Goal: Book appointment/travel/reservation

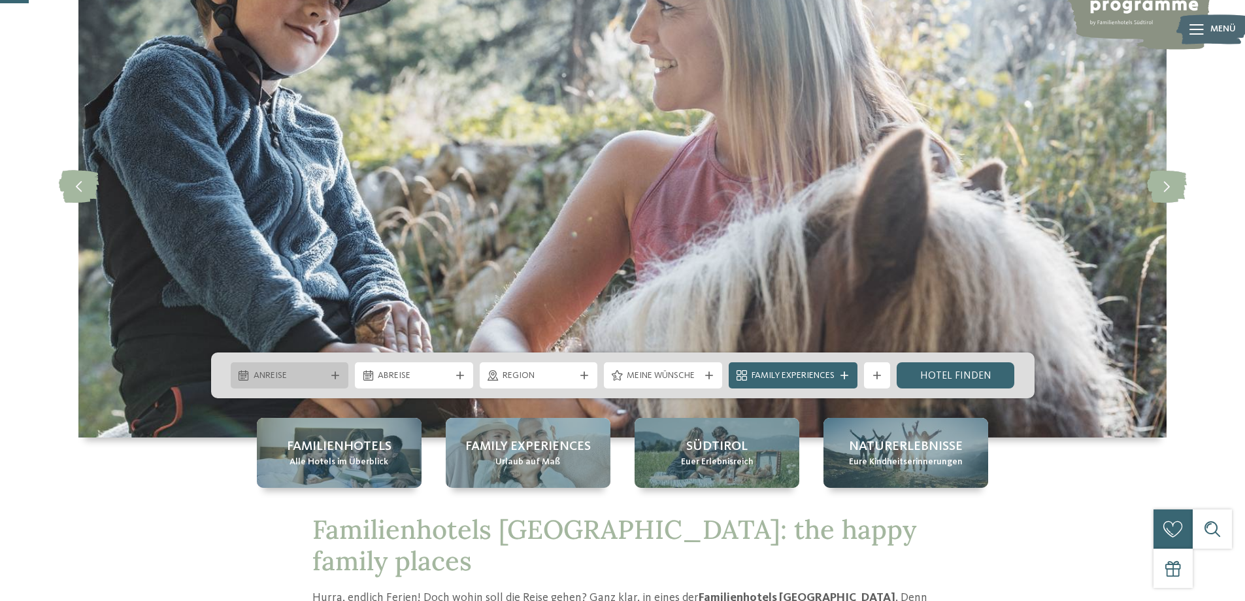
click at [290, 378] on span "Anreise" at bounding box center [290, 375] width 73 height 13
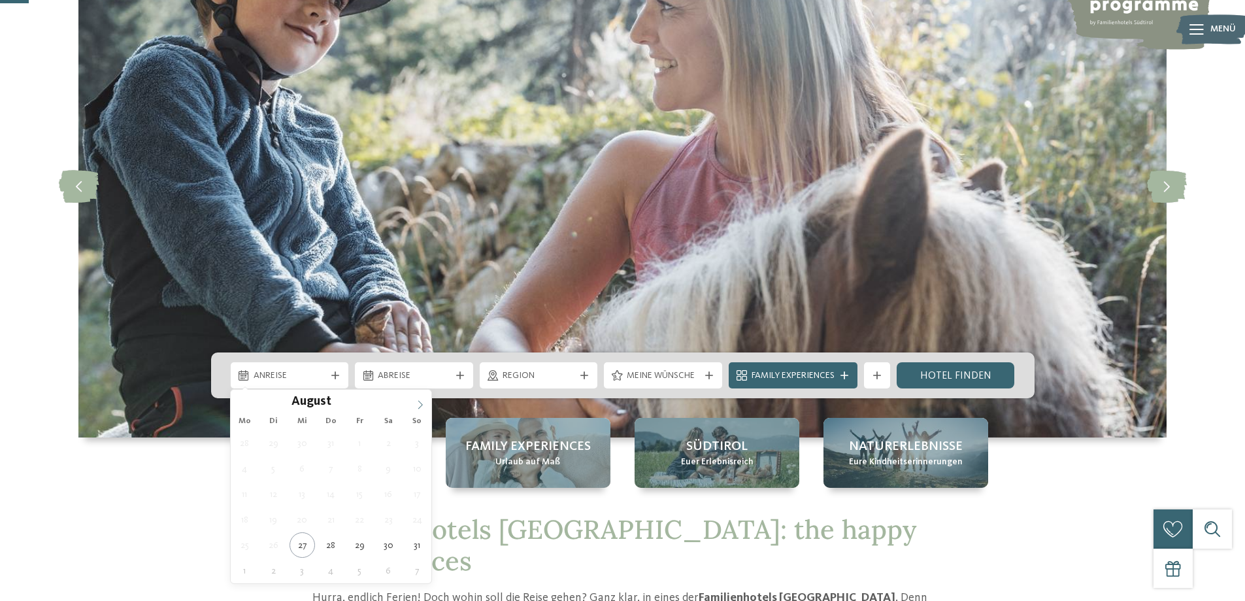
click at [428, 404] on span at bounding box center [420, 401] width 22 height 22
click at [427, 404] on span at bounding box center [420, 401] width 22 height 22
type div "27.12.2025"
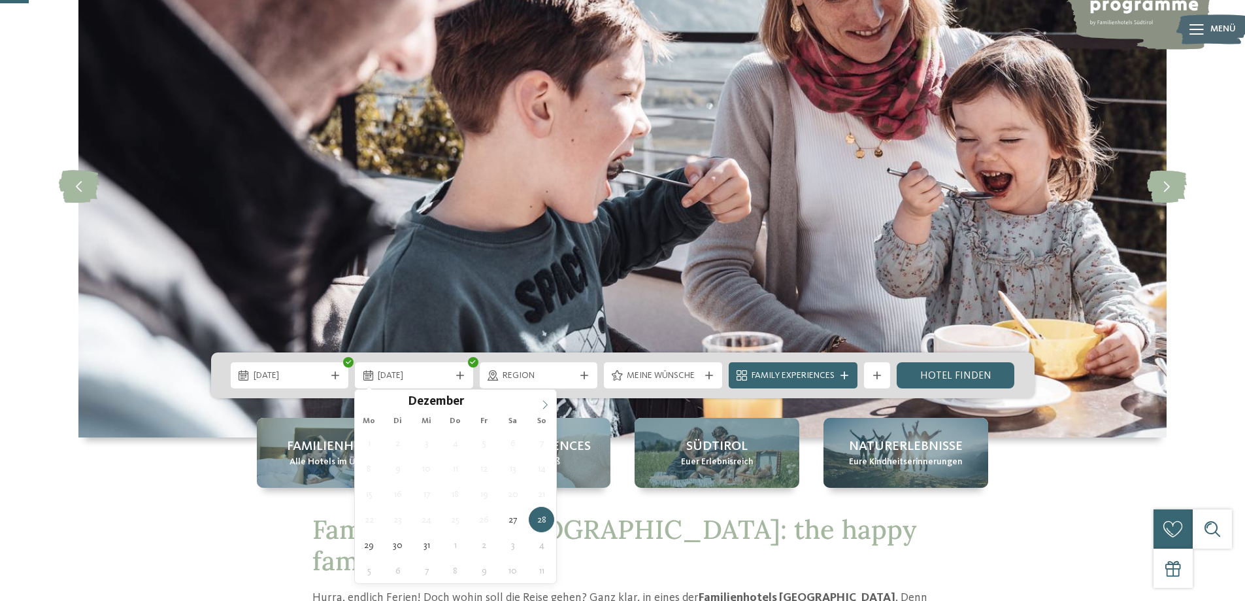
type input "****"
click at [537, 401] on span at bounding box center [545, 401] width 22 height 22
type div "03.01.2026"
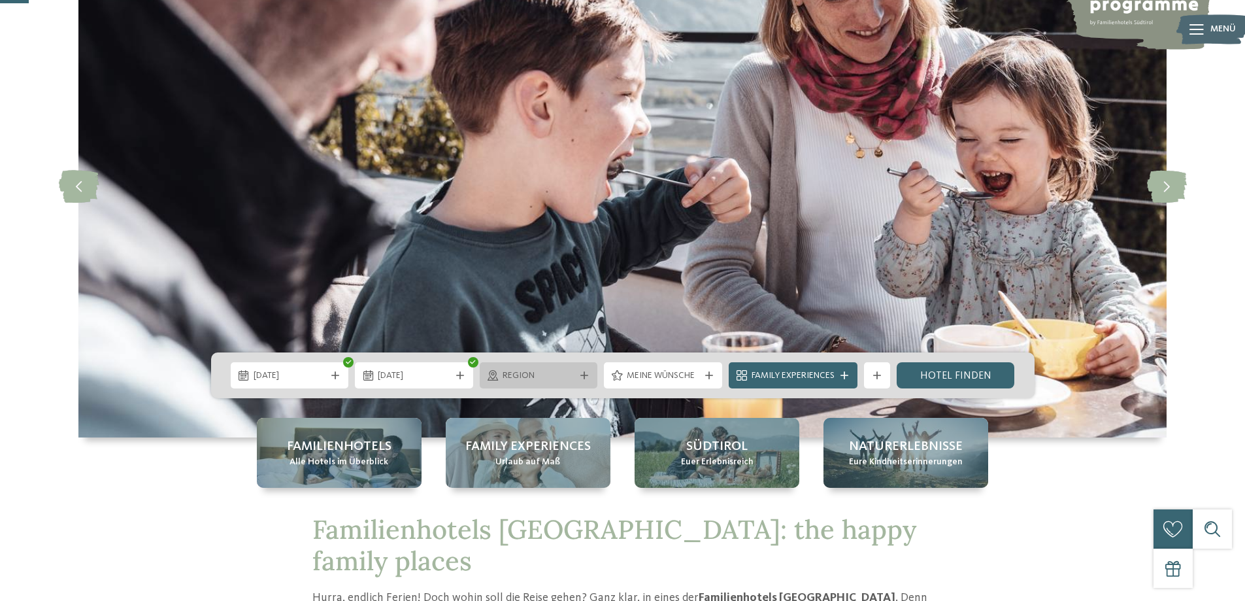
click at [522, 380] on span "Region" at bounding box center [539, 375] width 73 height 13
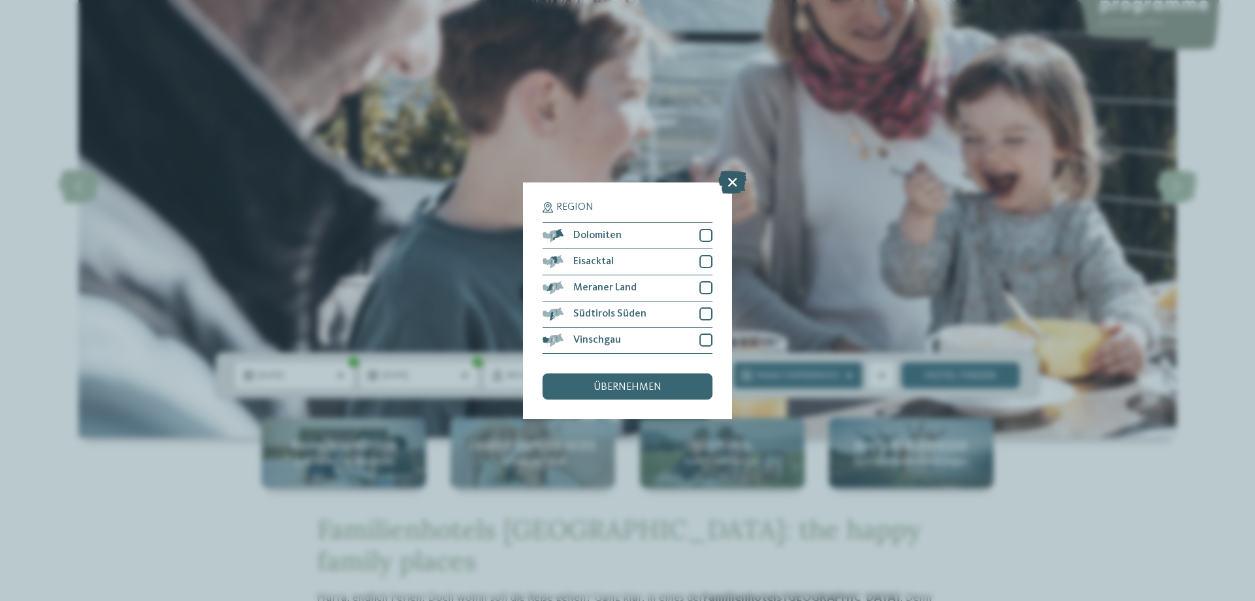
click at [737, 177] on icon at bounding box center [732, 181] width 28 height 23
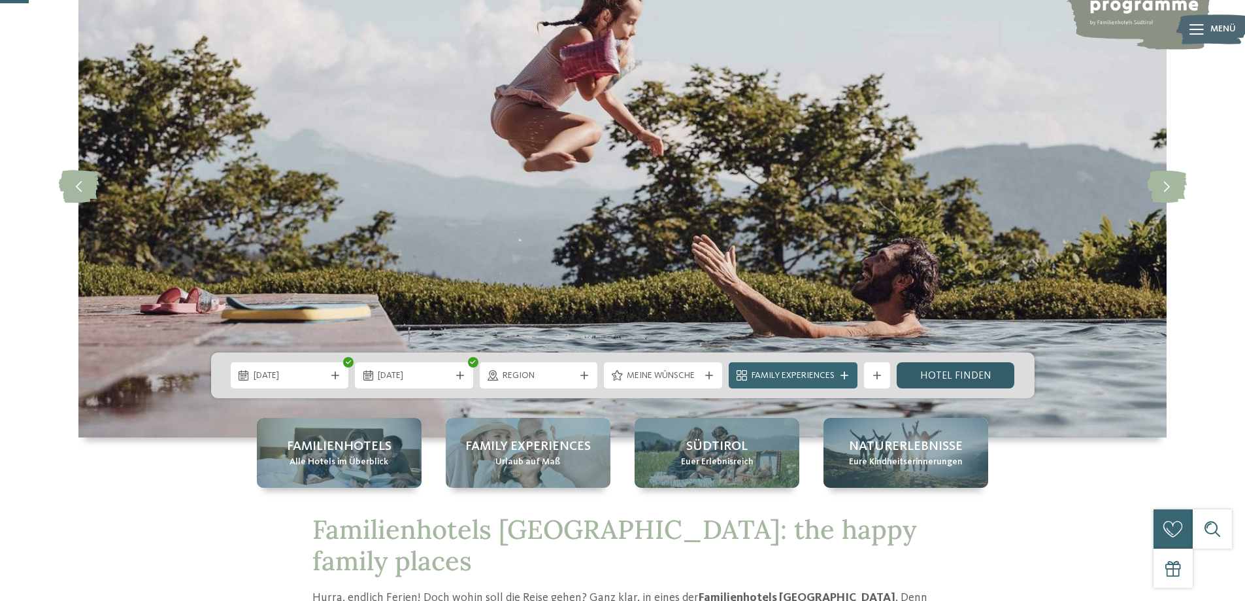
click at [927, 373] on link "Hotel finden" at bounding box center [956, 375] width 118 height 26
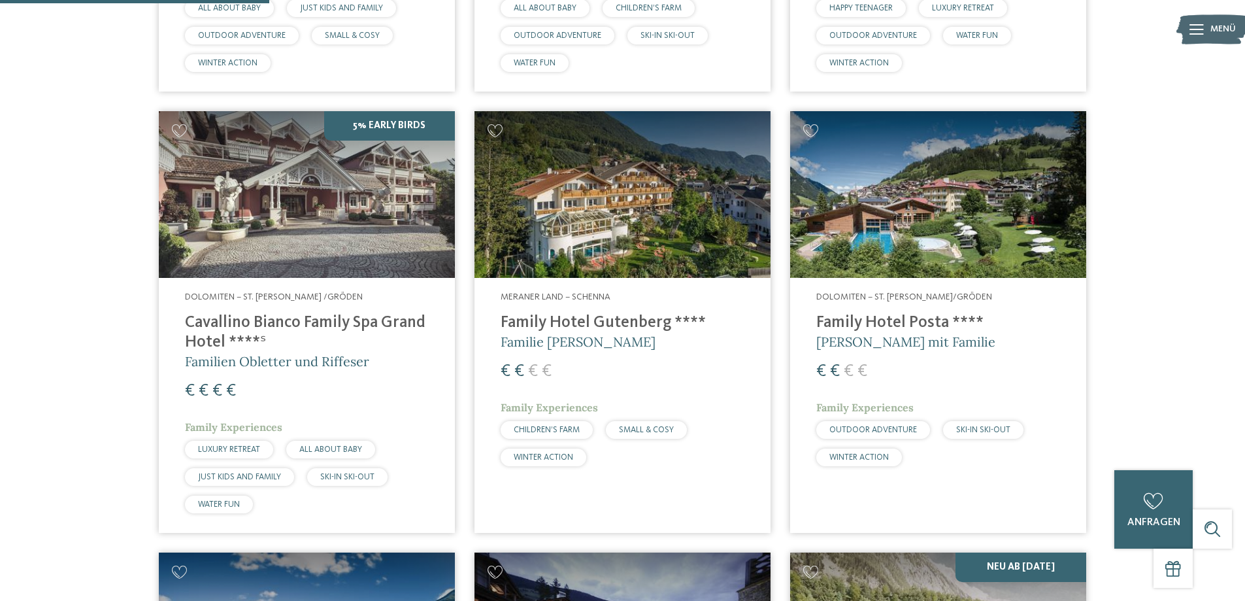
scroll to position [167, 0]
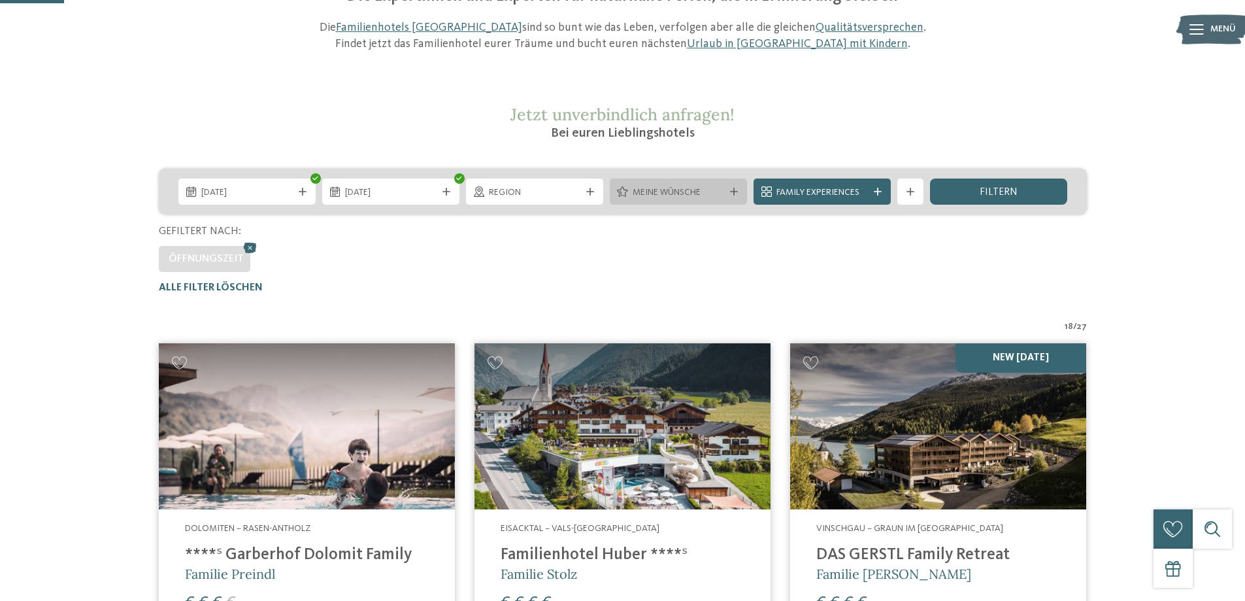
click at [700, 203] on div "Meine Wünsche" at bounding box center [678, 191] width 137 height 26
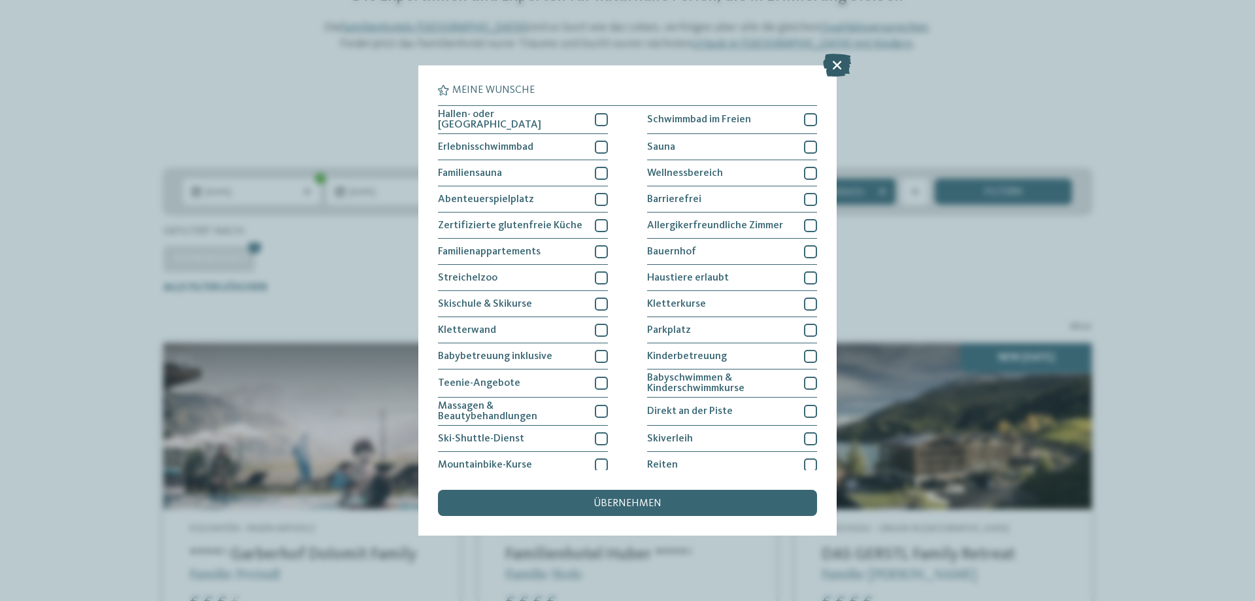
click at [834, 70] on icon at bounding box center [837, 65] width 28 height 23
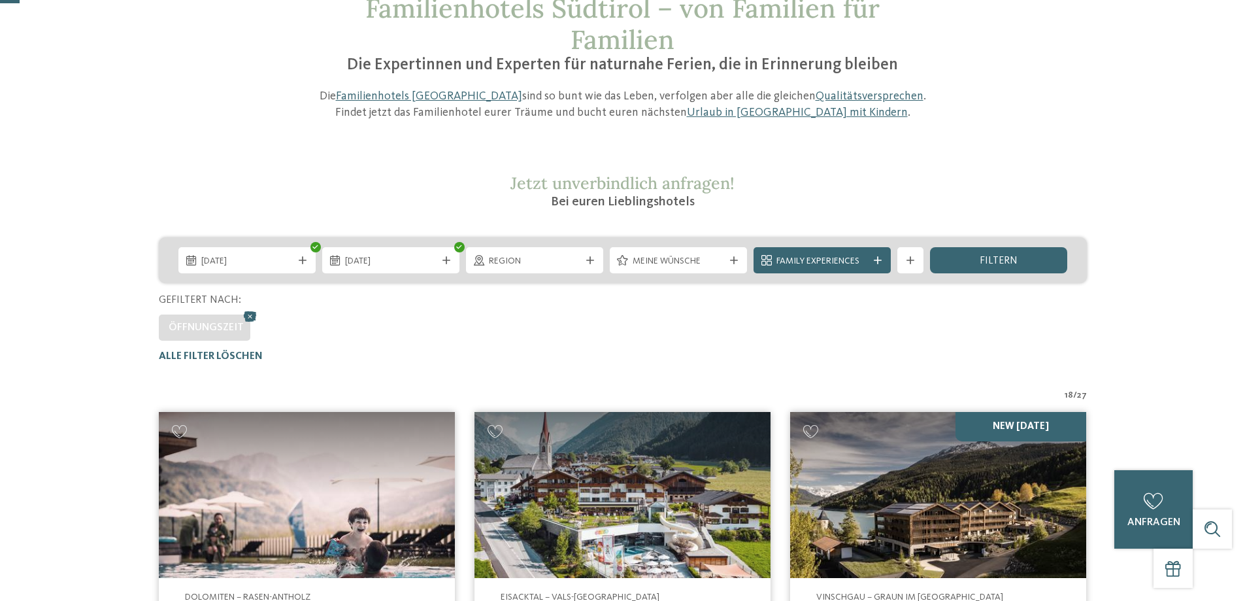
scroll to position [37, 0]
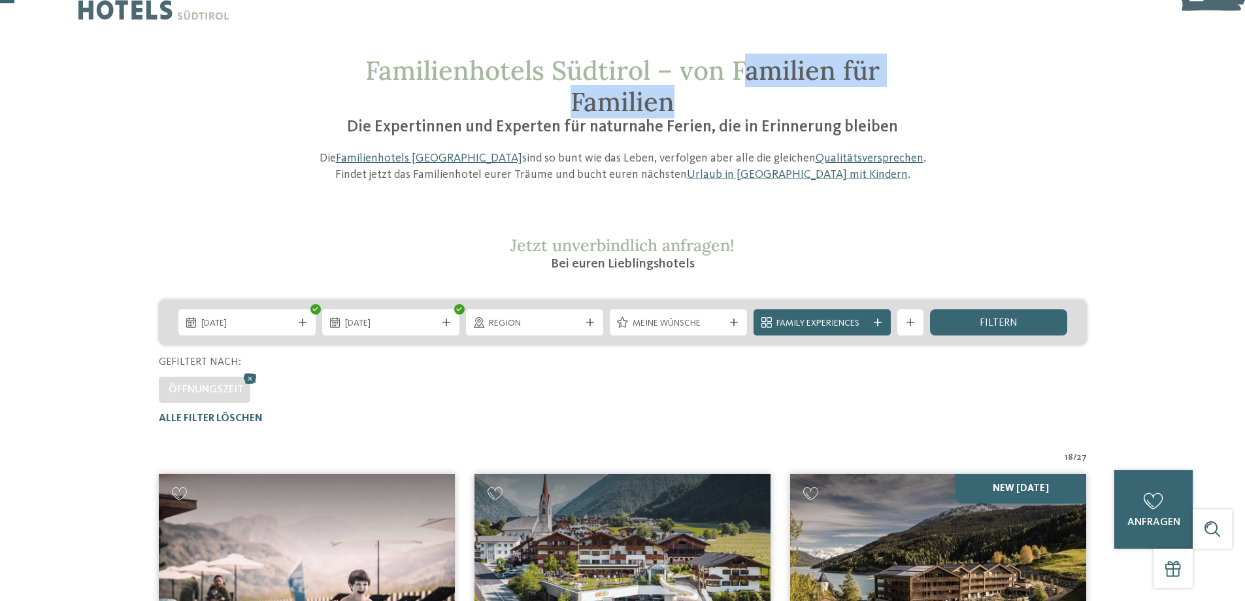
drag, startPoint x: 759, startPoint y: 84, endPoint x: 889, endPoint y: 109, distance: 132.3
click at [869, 92] on h1 "Familienhotels Südtirol – von Familien für Familien" at bounding box center [622, 86] width 621 height 63
click at [889, 109] on h1 "Familienhotels Südtirol – von Familien für Familien" at bounding box center [622, 86] width 621 height 63
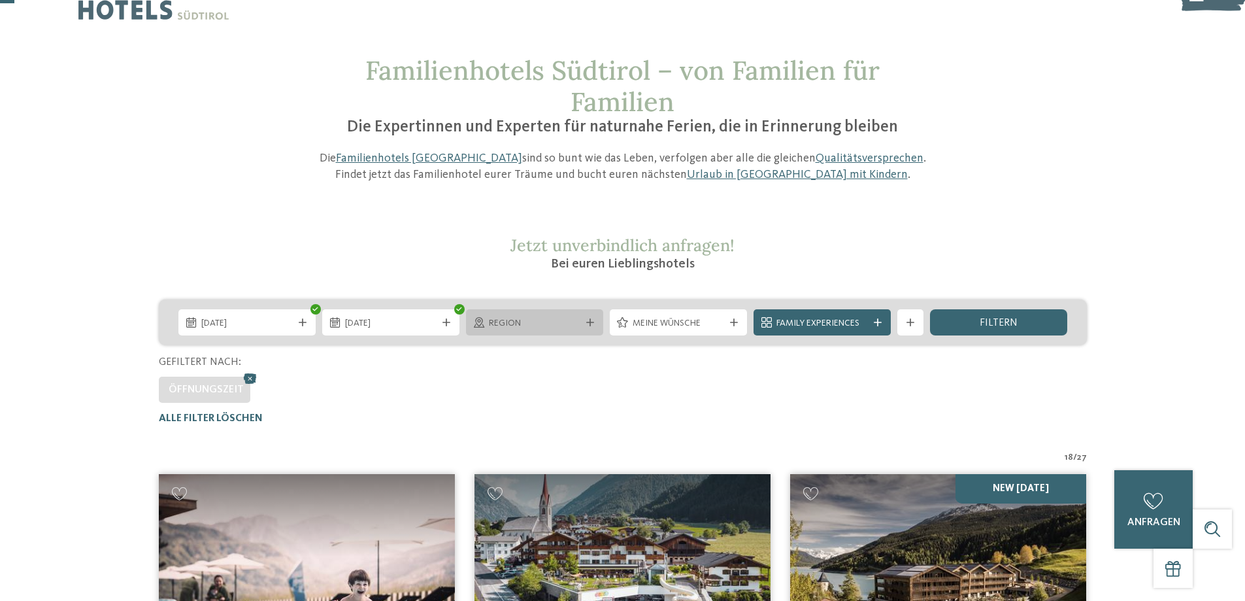
click at [531, 312] on div "Region" at bounding box center [534, 322] width 137 height 26
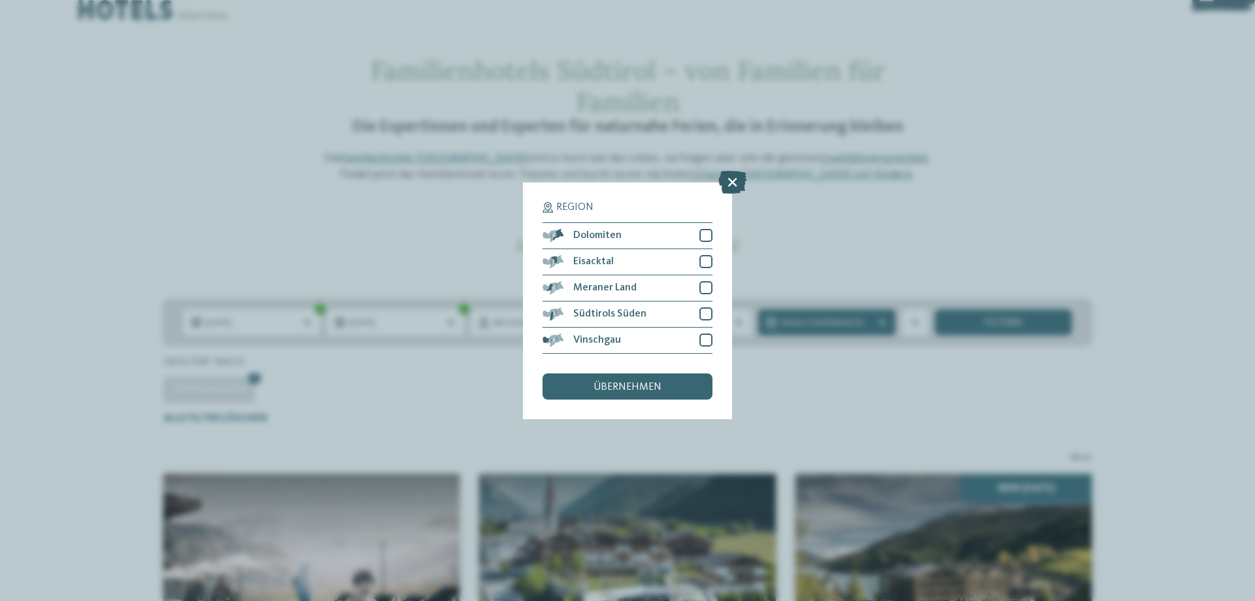
click at [742, 178] on icon at bounding box center [732, 181] width 28 height 23
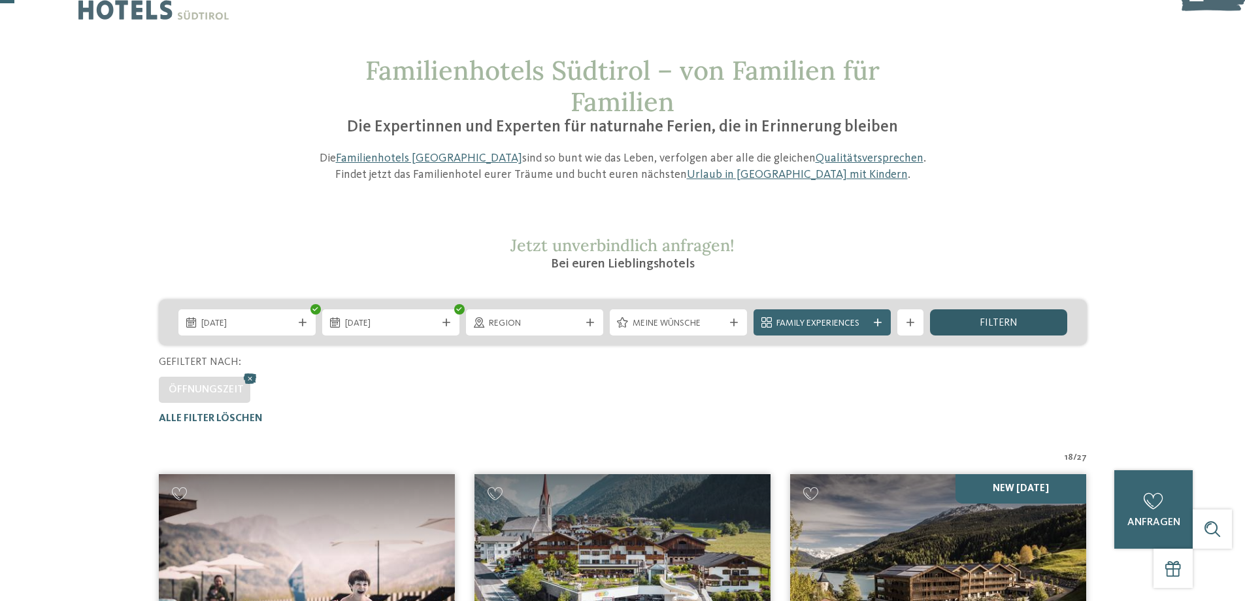
click at [1035, 322] on div "filtern" at bounding box center [998, 322] width 137 height 26
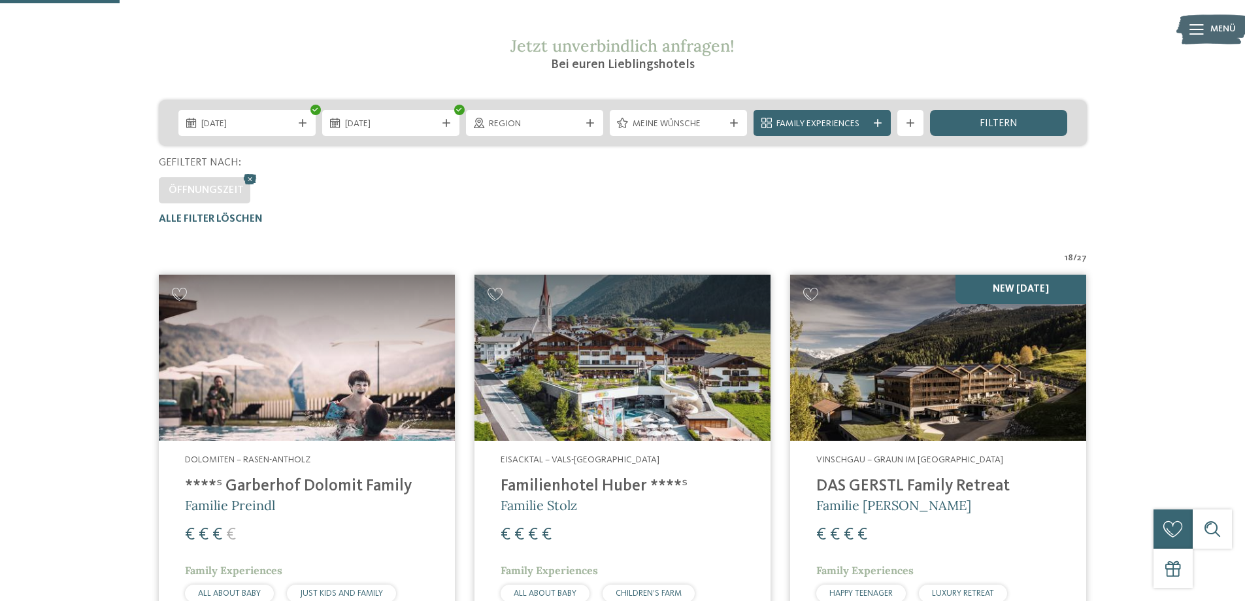
scroll to position [233, 0]
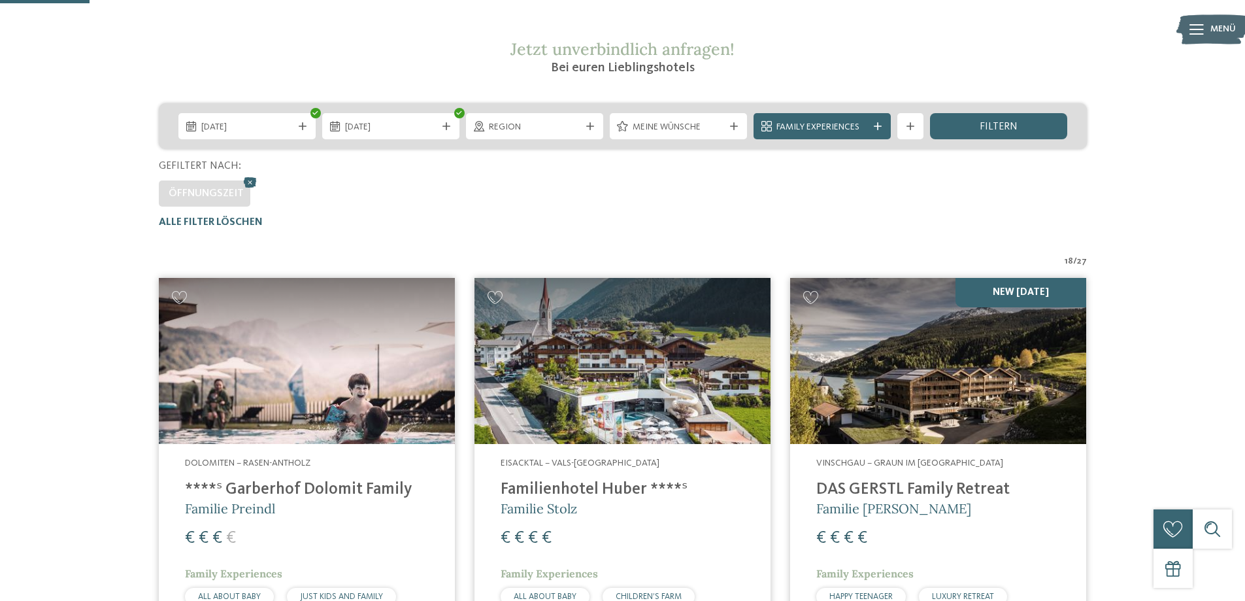
click at [315, 338] on img at bounding box center [307, 361] width 296 height 167
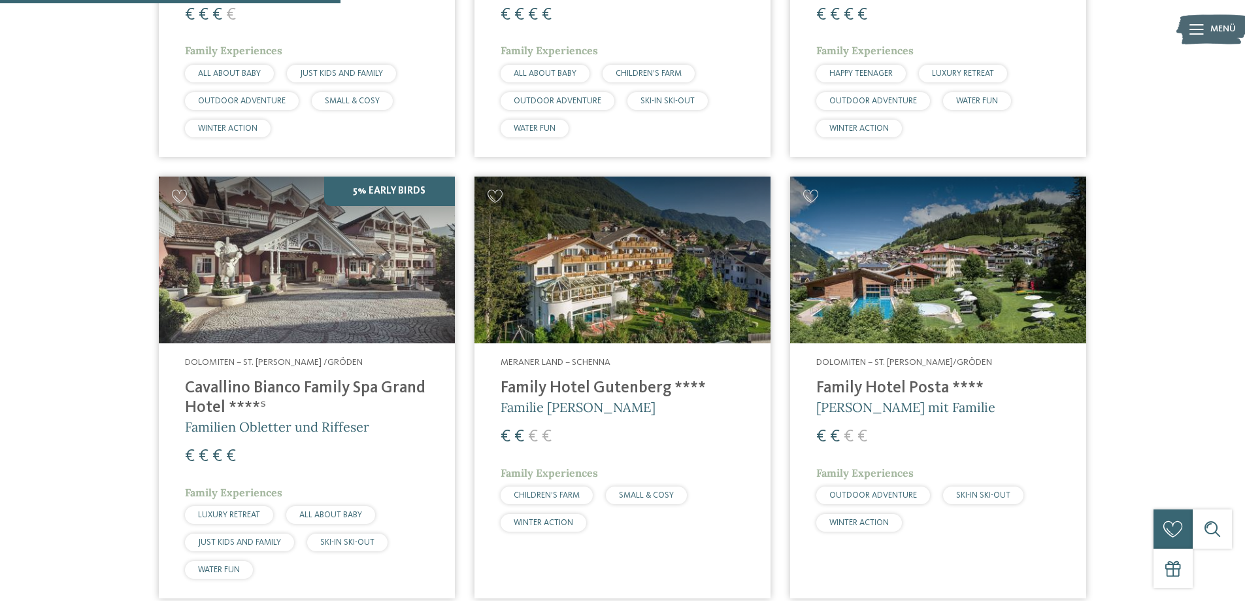
scroll to position [886, 0]
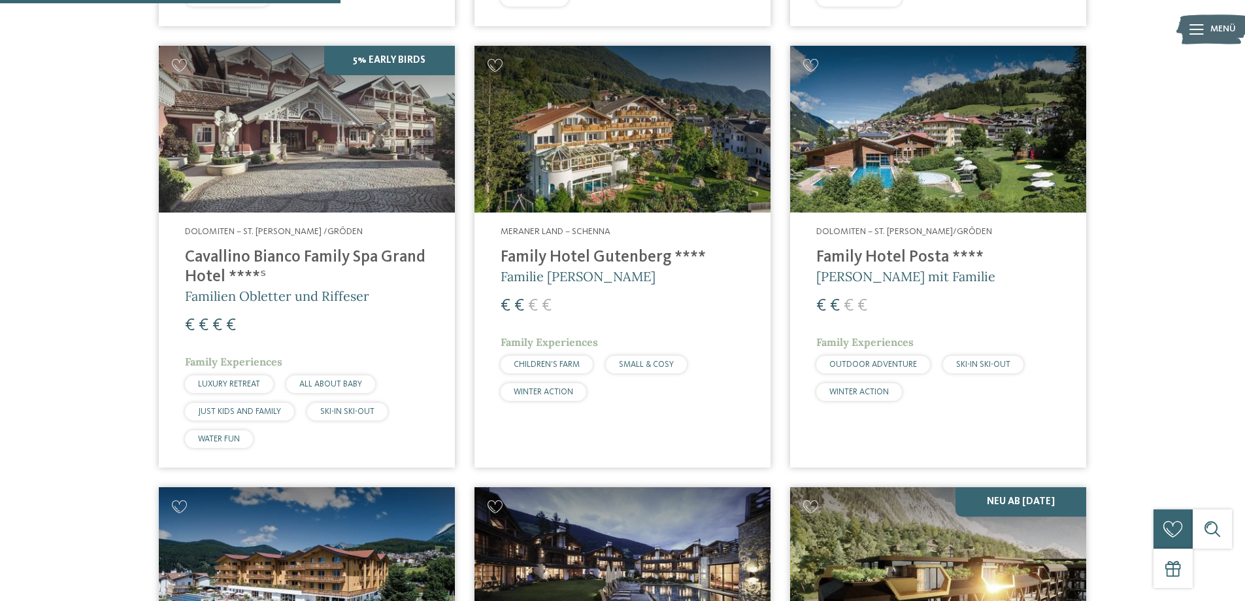
click at [981, 184] on img at bounding box center [938, 129] width 296 height 167
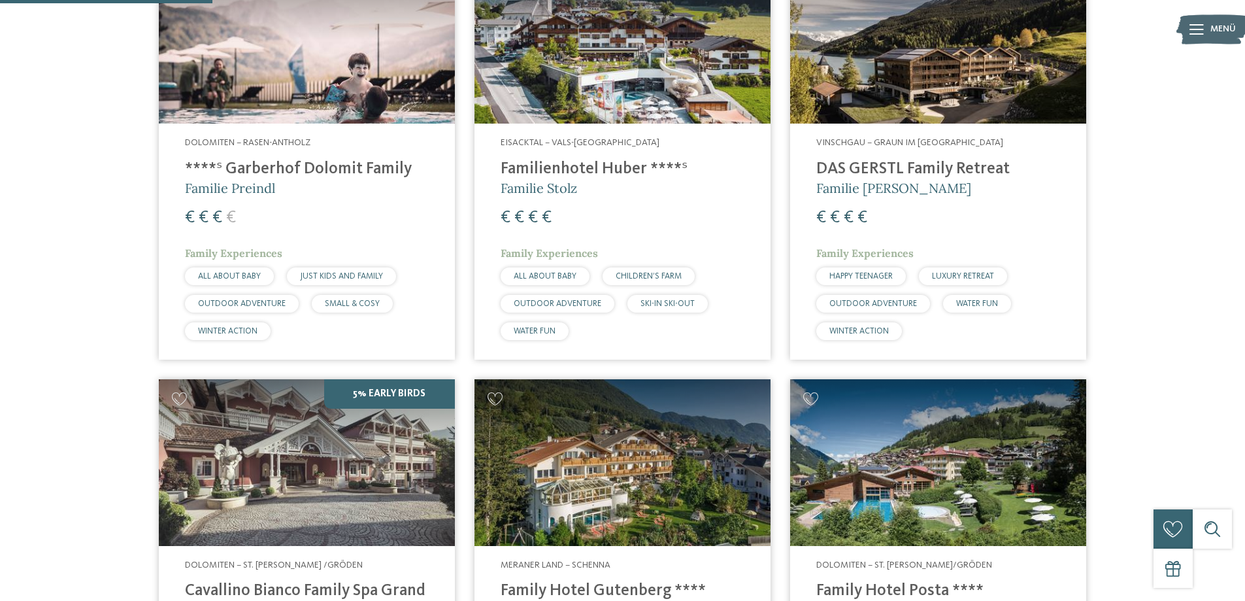
scroll to position [429, 0]
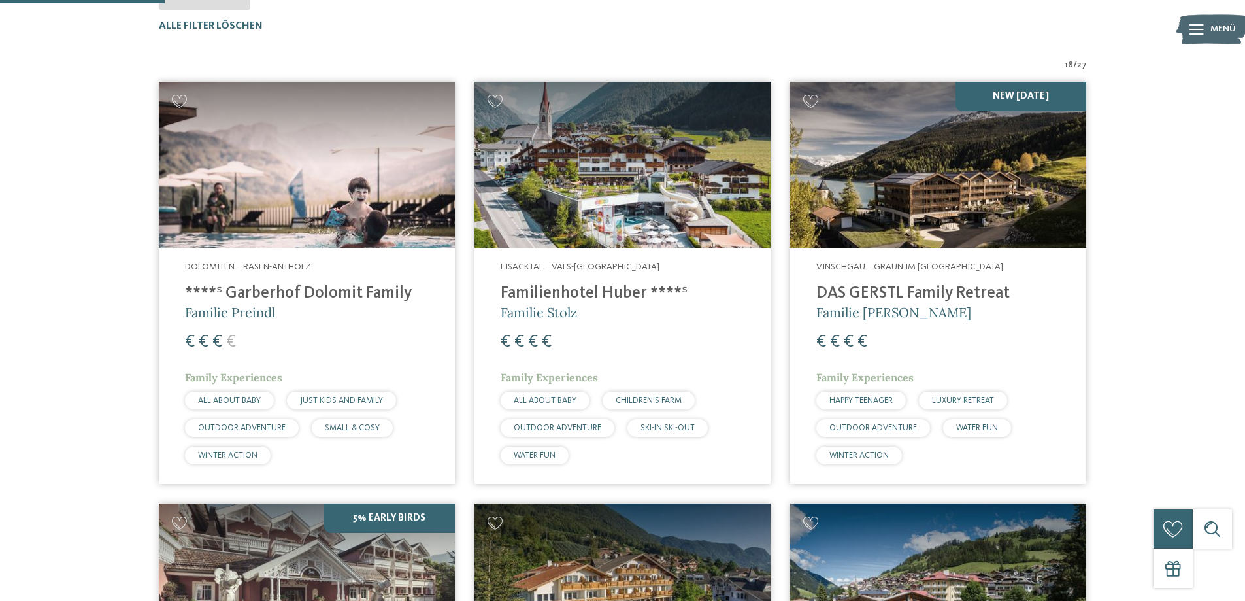
click at [954, 183] on img at bounding box center [938, 165] width 296 height 167
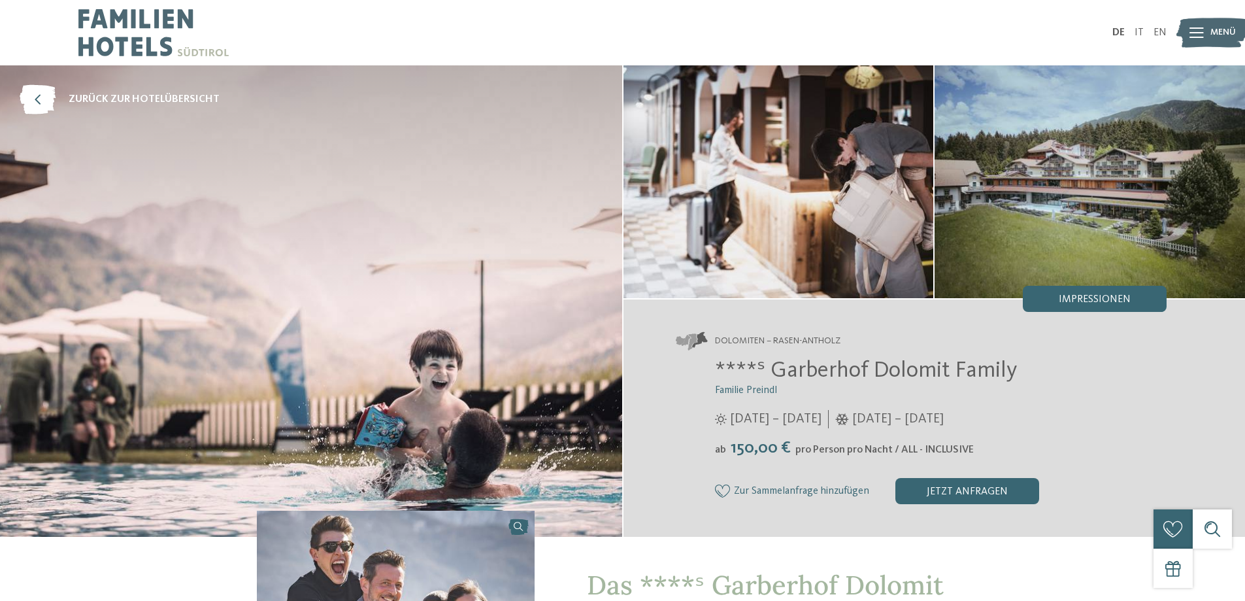
drag, startPoint x: 933, startPoint y: 190, endPoint x: 926, endPoint y: 189, distance: 6.6
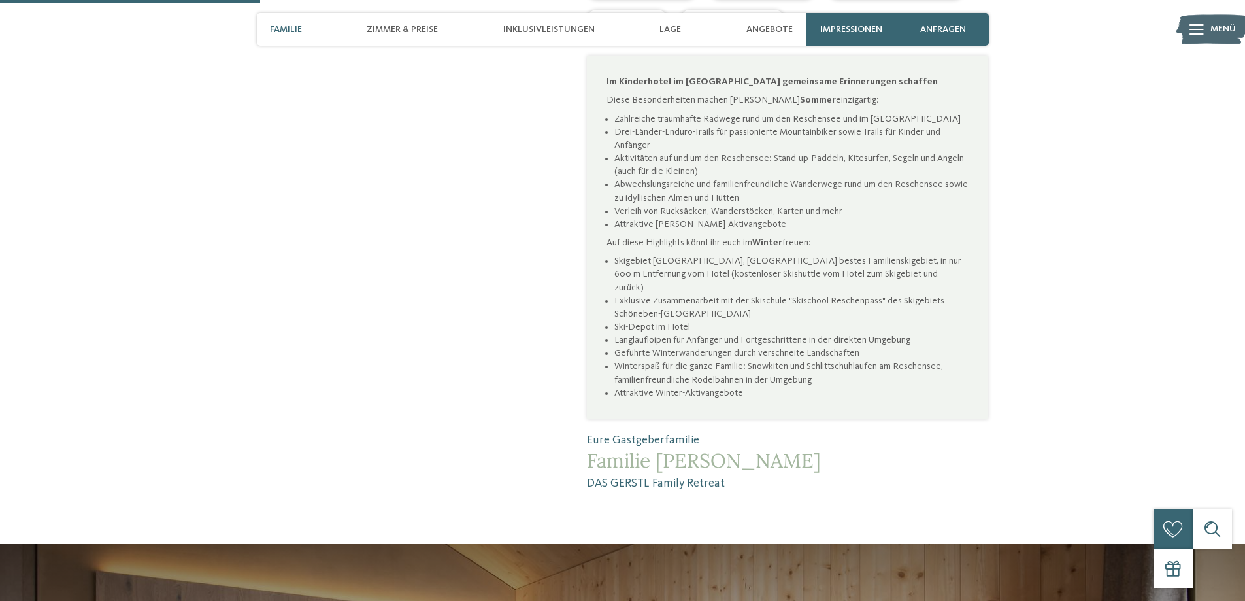
scroll to position [850, 0]
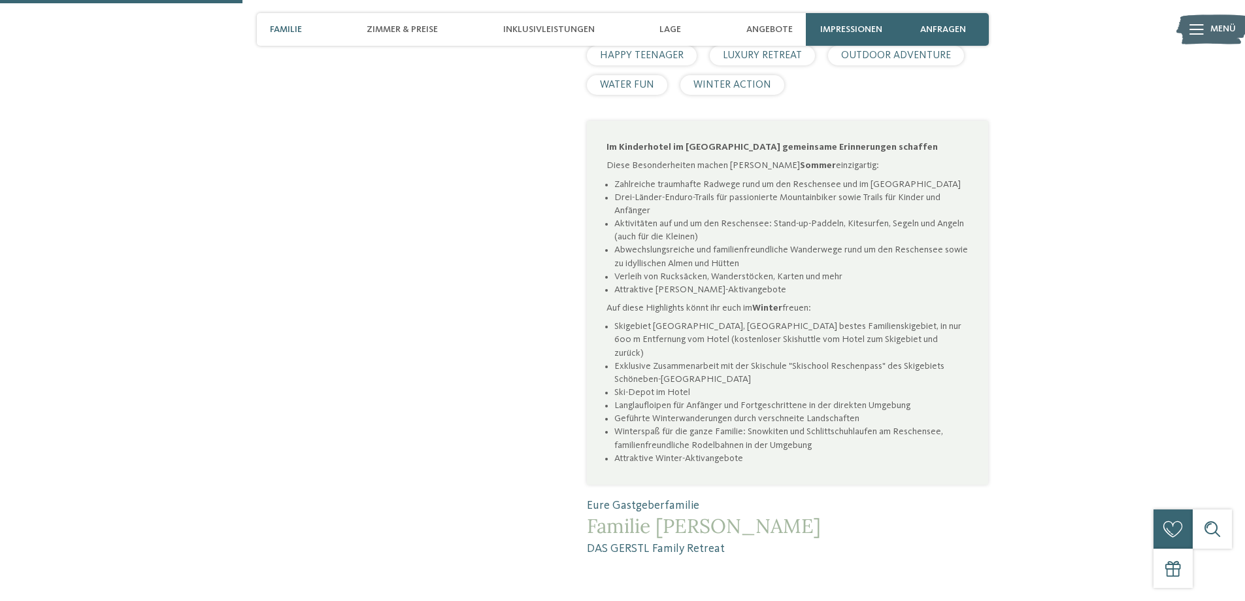
click at [615, 320] on li "Skigebiet [GEOGRAPHIC_DATA], [GEOGRAPHIC_DATA] bestes Familienskigebiet, in nur…" at bounding box center [792, 339] width 354 height 39
drag, startPoint x: 614, startPoint y: 308, endPoint x: 737, endPoint y: 307, distance: 122.9
click at [737, 320] on ul "Skigebiet [GEOGRAPHIC_DATA], [GEOGRAPHIC_DATA] bestes Familienskigebiet, in nur…" at bounding box center [788, 392] width 362 height 145
copy li "Skigebiet Schöneben-[GEOGRAPHIC_DATA]"
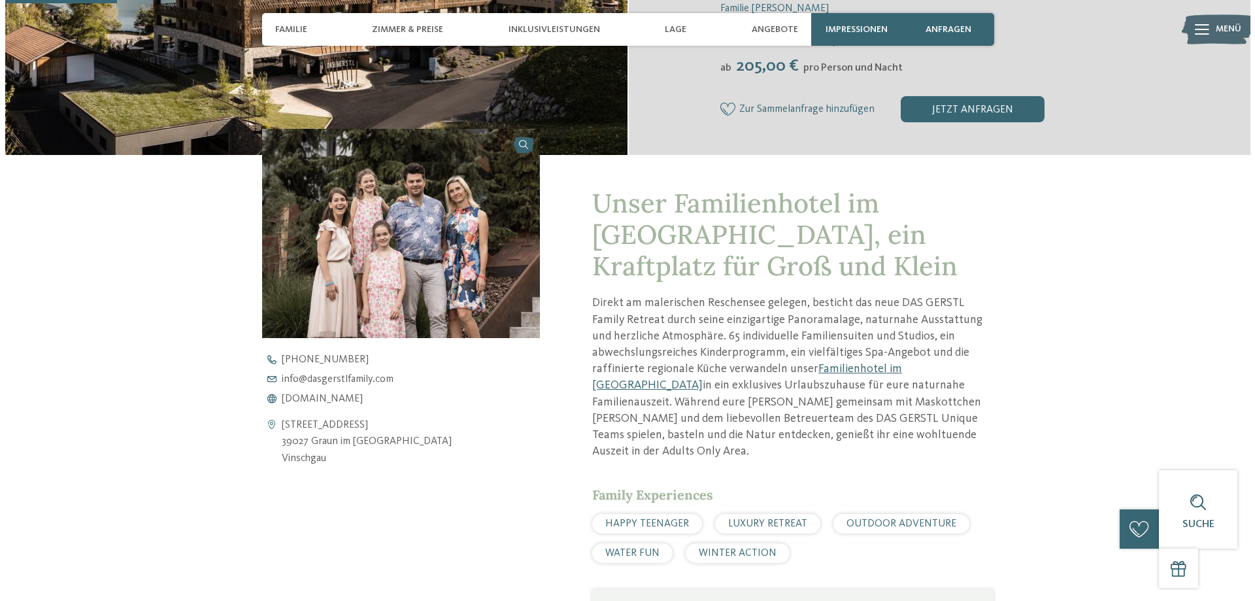
scroll to position [0, 0]
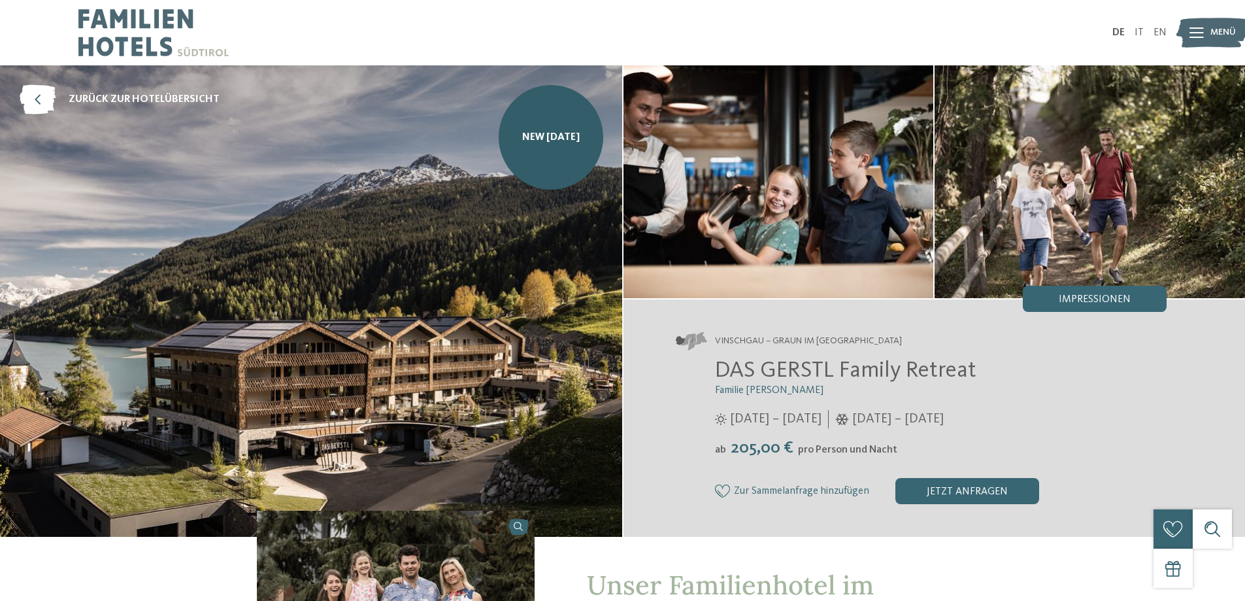
click at [570, 293] on img at bounding box center [311, 300] width 622 height 471
click at [717, 267] on img at bounding box center [779, 181] width 311 height 233
click at [871, 246] on img at bounding box center [779, 181] width 311 height 233
click at [1164, 228] on img at bounding box center [1090, 181] width 311 height 233
click at [1135, 291] on div "Impressionen" at bounding box center [1095, 299] width 144 height 26
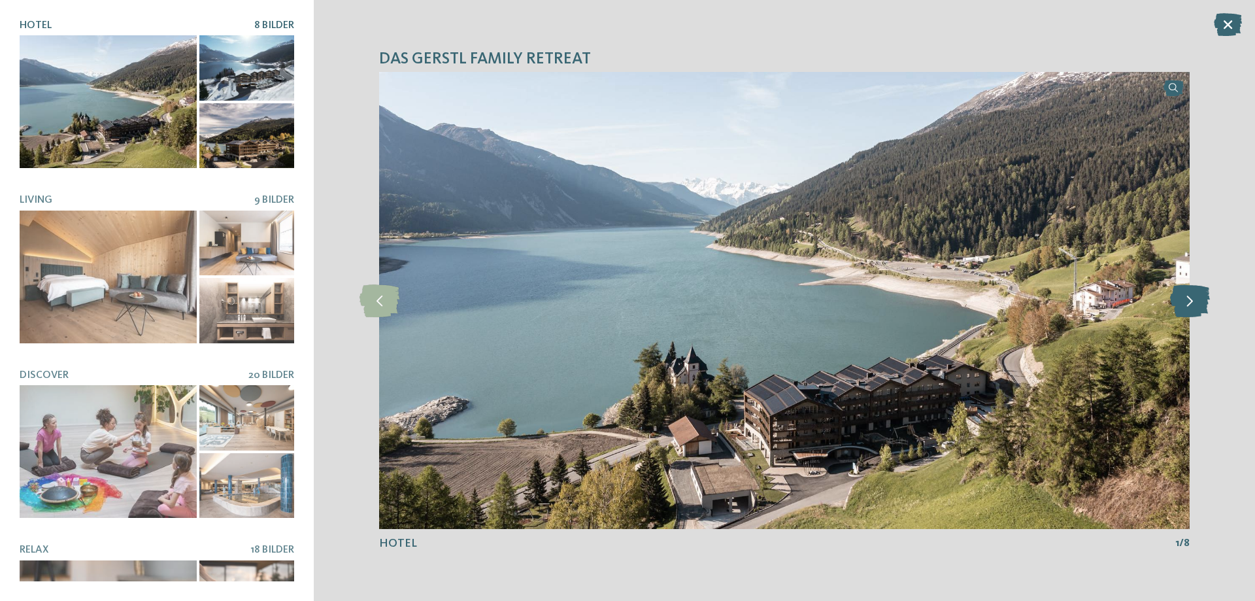
click at [1203, 299] on icon at bounding box center [1190, 300] width 40 height 33
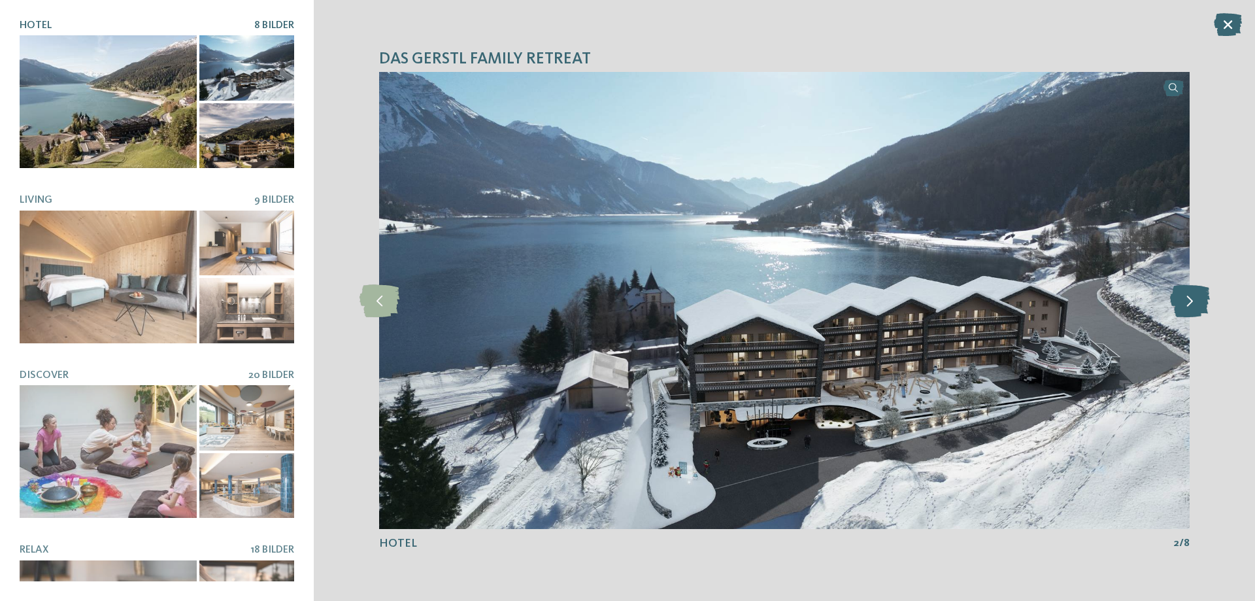
click at [1203, 299] on icon at bounding box center [1190, 300] width 40 height 33
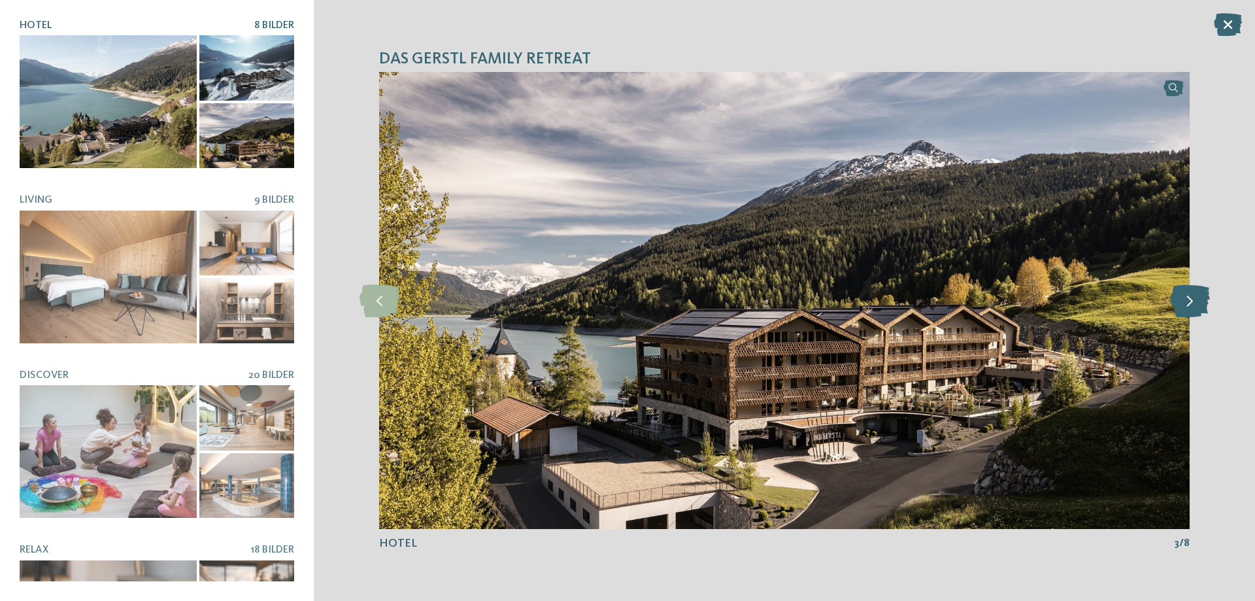
click at [1203, 299] on icon at bounding box center [1190, 300] width 40 height 33
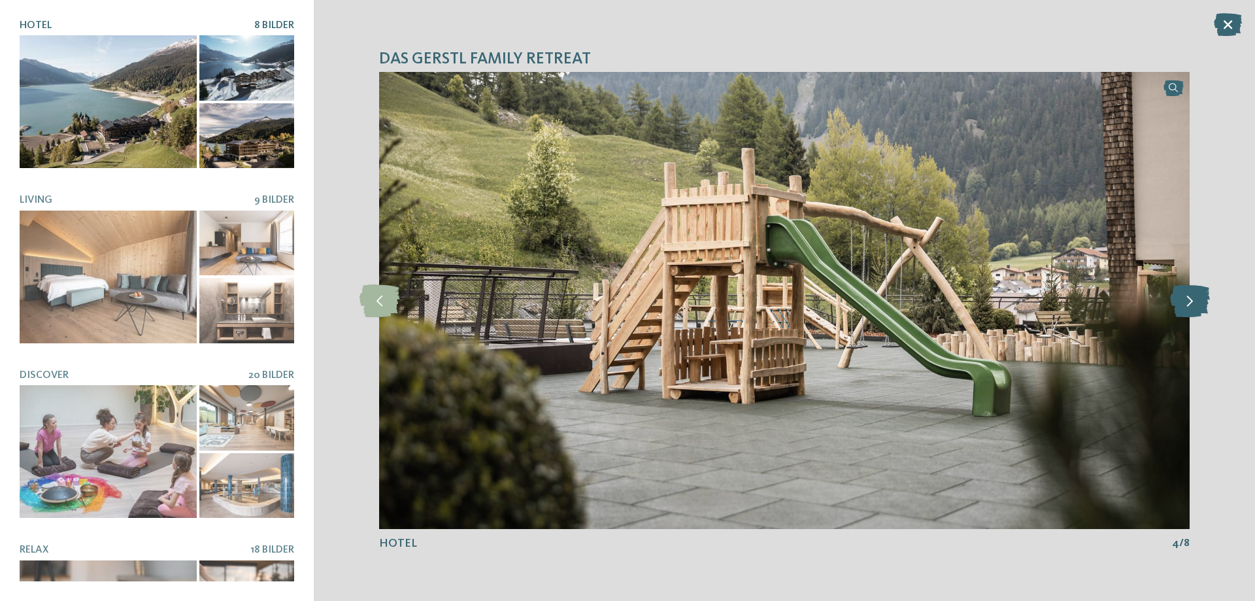
click at [1203, 299] on icon at bounding box center [1190, 300] width 40 height 33
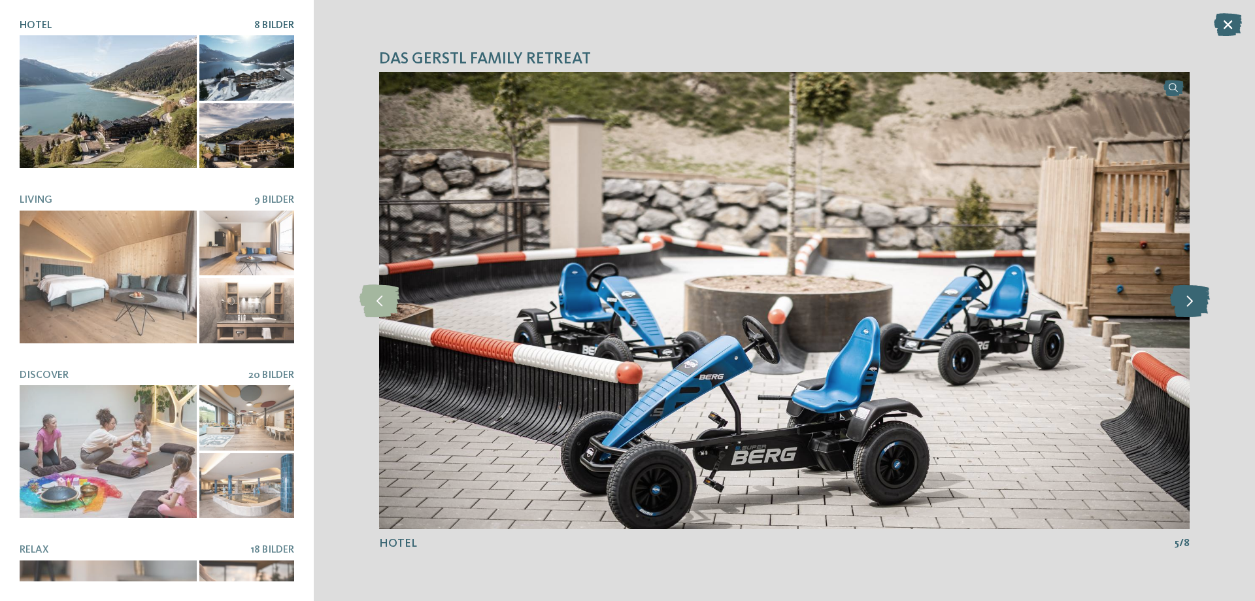
click at [1203, 299] on icon at bounding box center [1190, 300] width 40 height 33
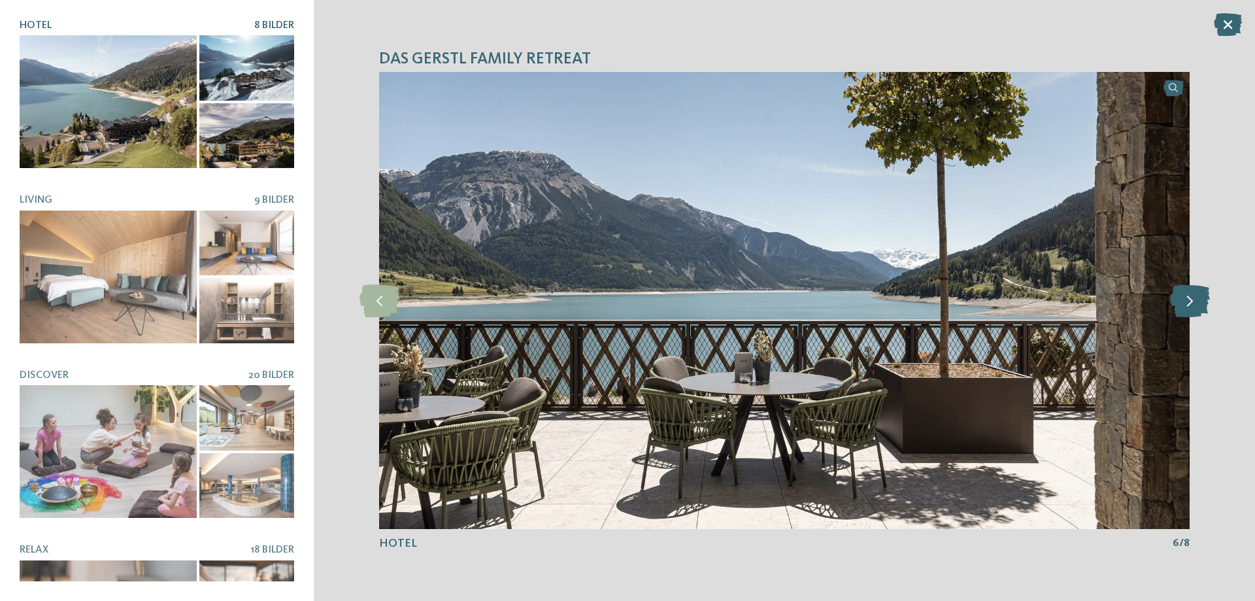
click at [1203, 299] on icon at bounding box center [1190, 300] width 40 height 33
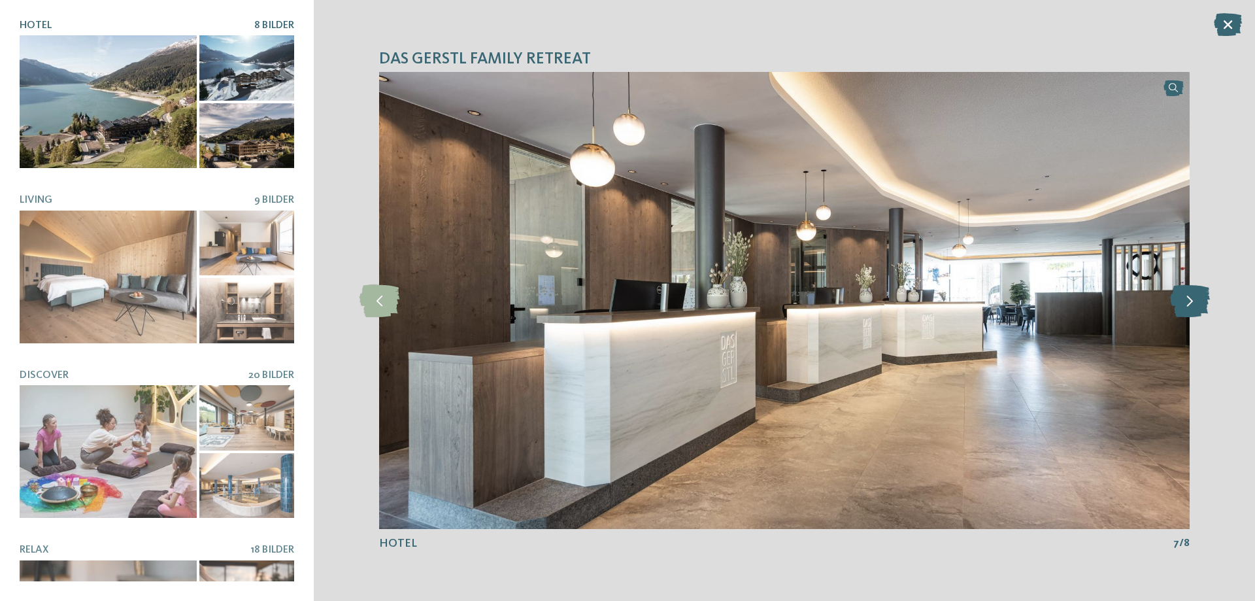
click at [1203, 299] on icon at bounding box center [1190, 300] width 40 height 33
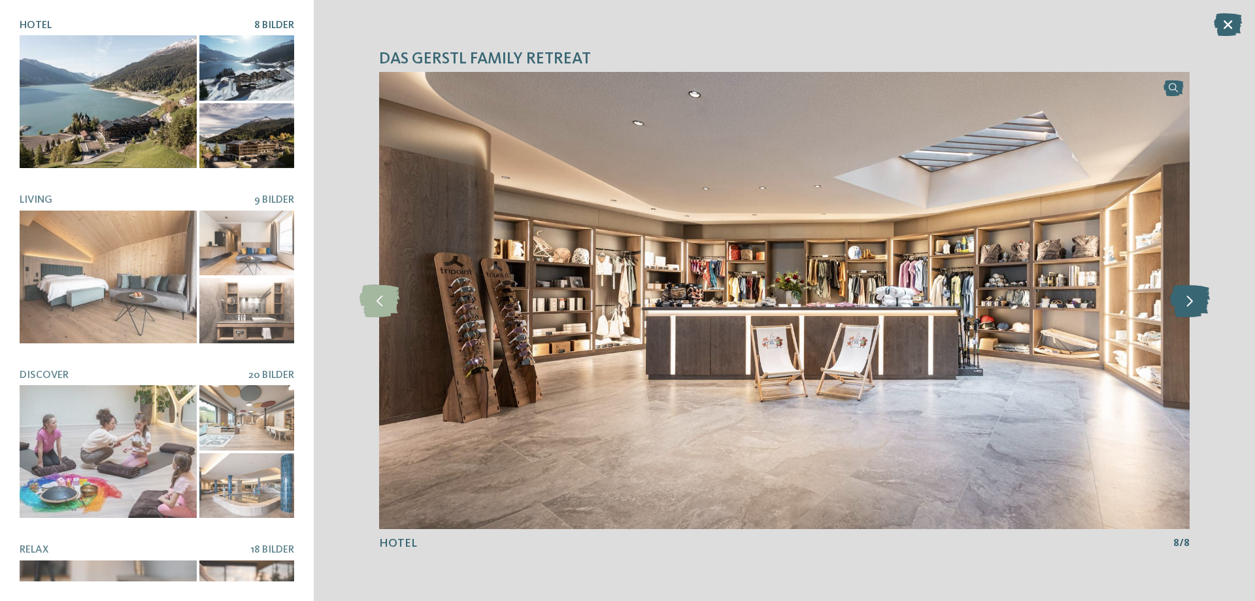
click at [1203, 299] on icon at bounding box center [1190, 300] width 40 height 33
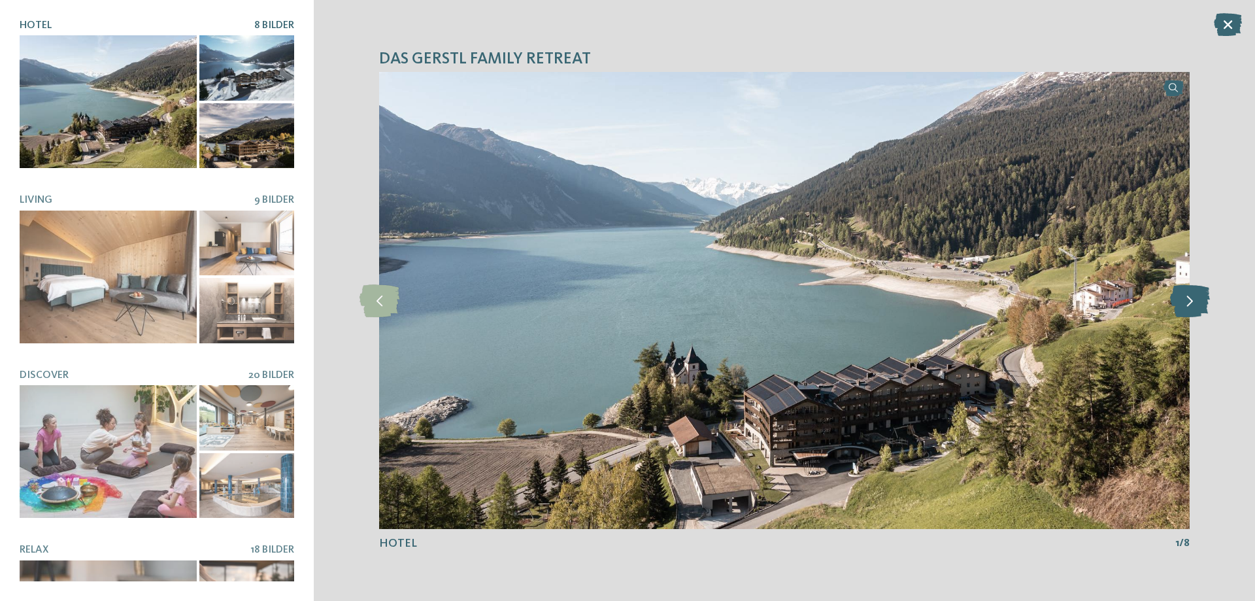
click at [1203, 299] on icon at bounding box center [1190, 300] width 40 height 33
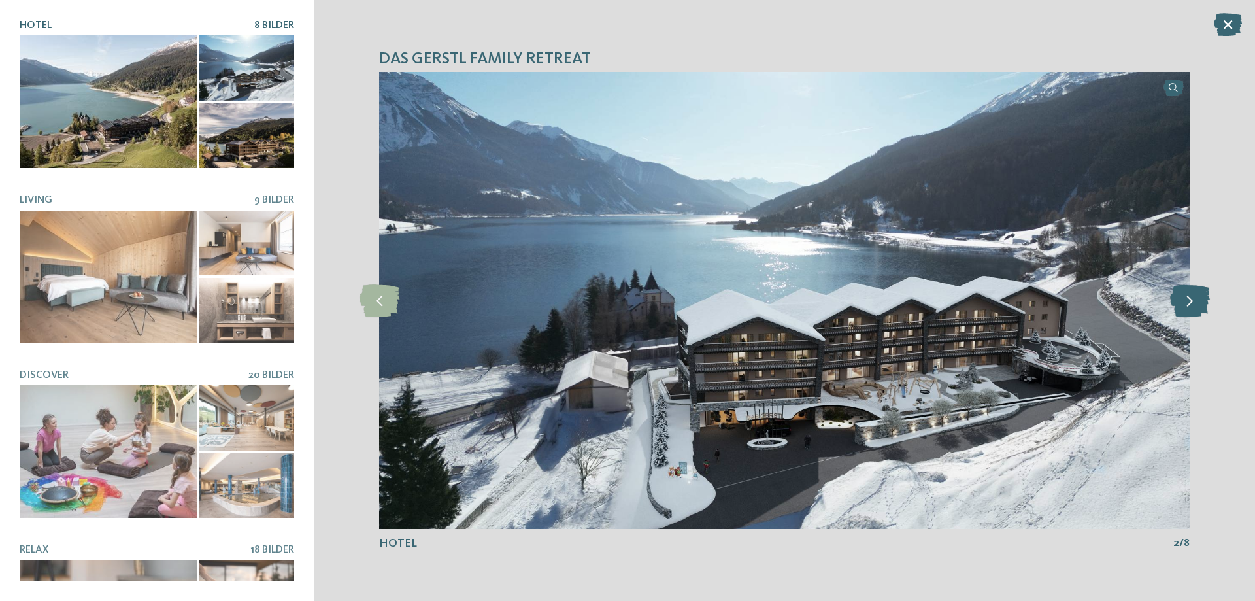
click at [1203, 299] on icon at bounding box center [1190, 300] width 40 height 33
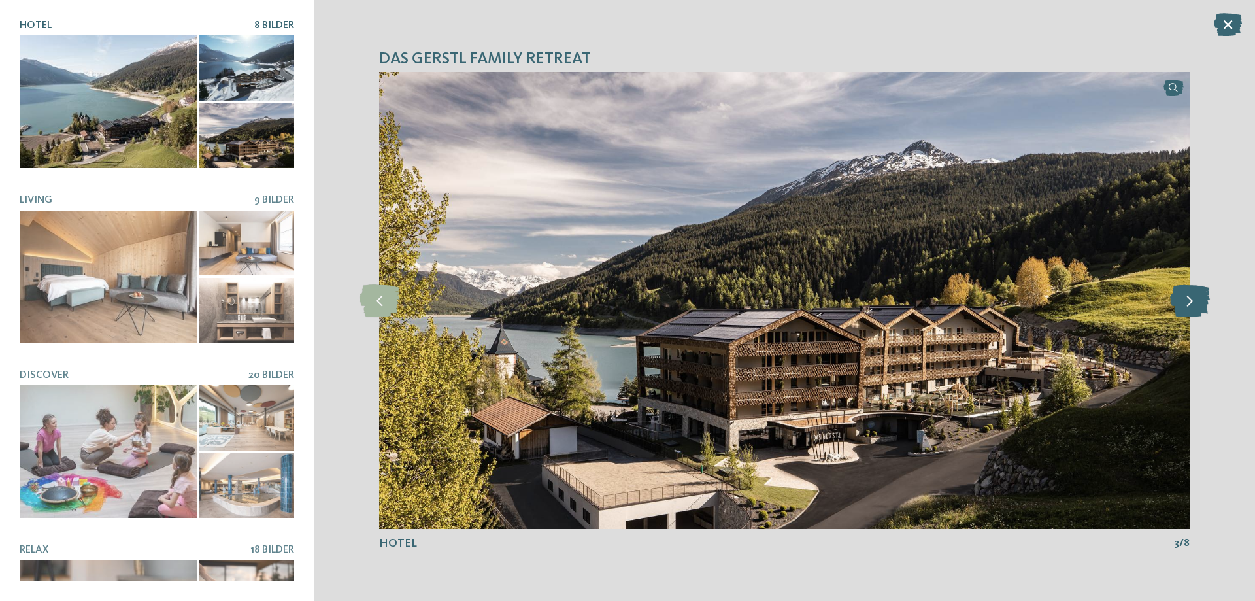
click at [1203, 299] on icon at bounding box center [1190, 300] width 40 height 33
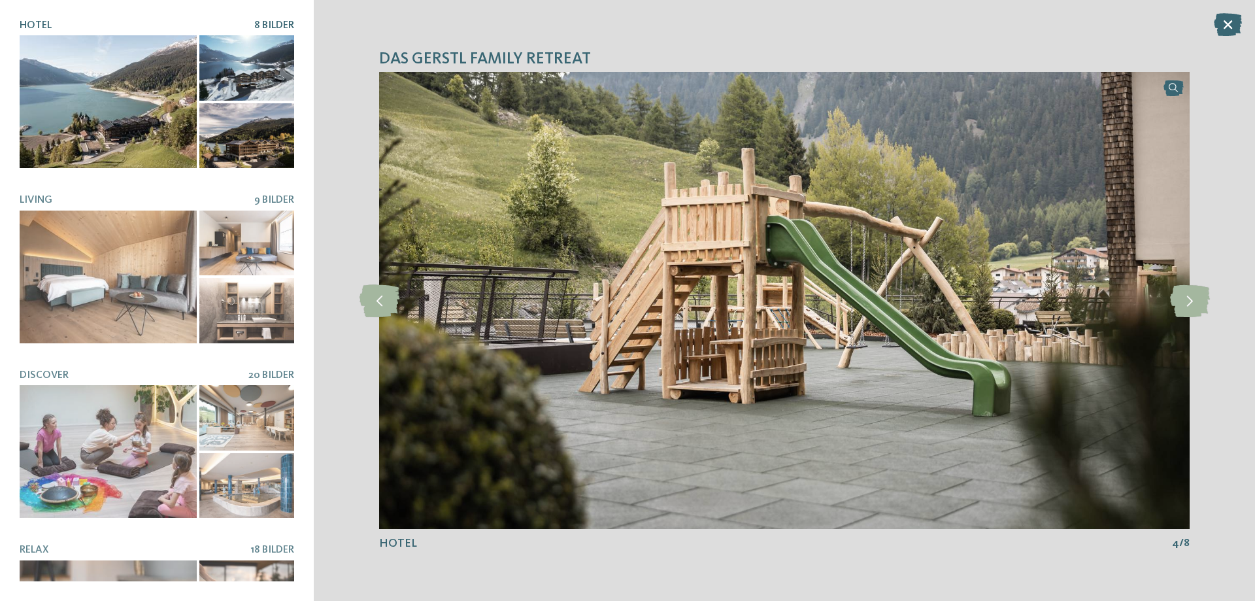
click at [1217, 21] on icon at bounding box center [1228, 24] width 28 height 23
